Goal: Task Accomplishment & Management: Complete application form

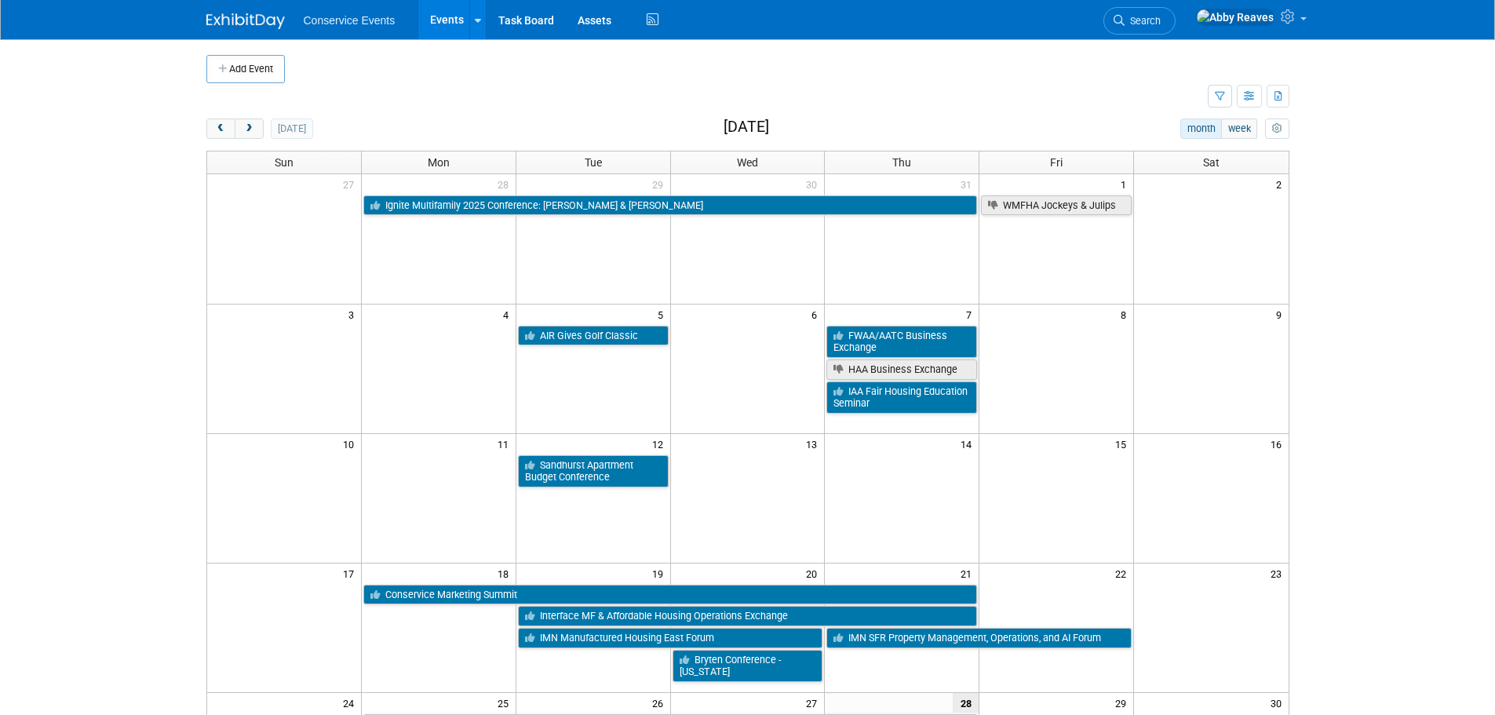
click at [552, 140] on div "today month week August 2025" at bounding box center [747, 129] width 1083 height 21
click at [546, 134] on div "today month week August 2025" at bounding box center [747, 129] width 1083 height 21
click at [504, 114] on div "Add Event New Event Duplicate Event Warning There is another event in your work…" at bounding box center [748, 511] width 1107 height 945
click at [498, 108] on td at bounding box center [707, 96] width 1002 height 27
click at [464, 35] on link "Events" at bounding box center [446, 19] width 57 height 39
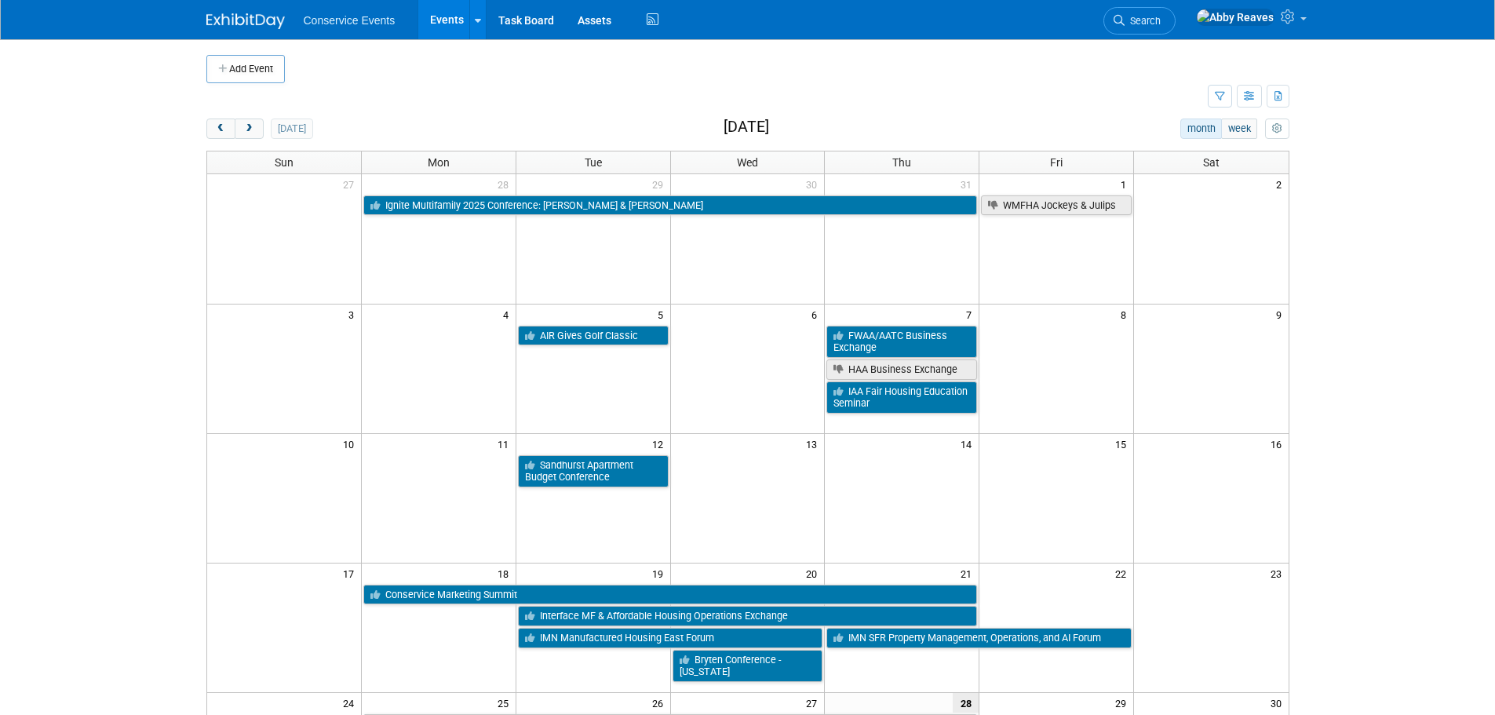
click at [450, 13] on link "Events" at bounding box center [446, 19] width 57 height 39
click at [523, 72] on td at bounding box center [761, 69] width 952 height 28
click at [463, 100] on td at bounding box center [707, 96] width 1002 height 27
